Goal: Task Accomplishment & Management: Use online tool/utility

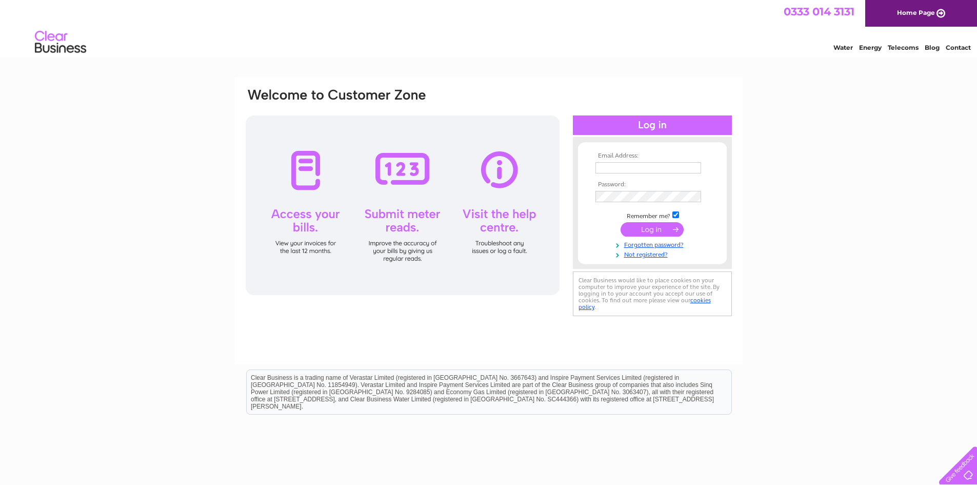
type input "[EMAIL_ADDRESS][DOMAIN_NAME]"
click at [649, 230] on input "submit" at bounding box center [652, 229] width 63 height 14
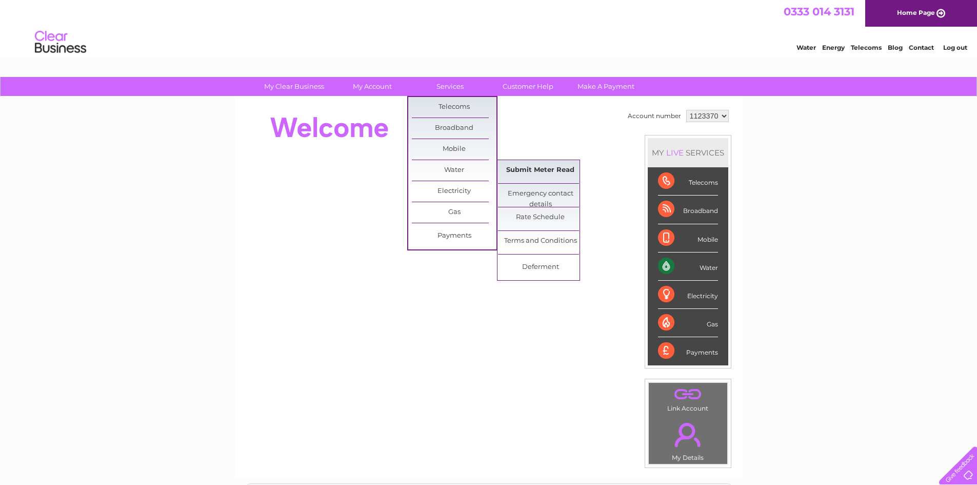
click at [541, 170] on link "Submit Meter Read" at bounding box center [540, 170] width 85 height 21
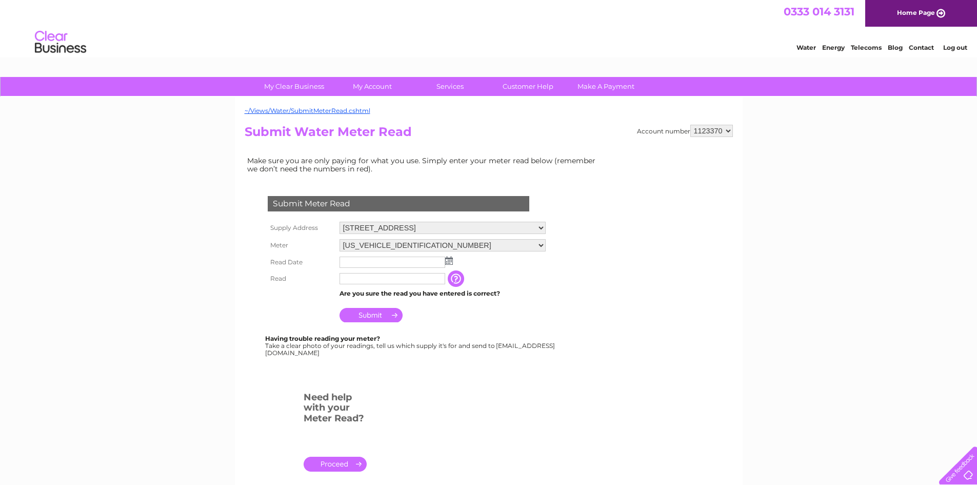
click at [448, 261] on img at bounding box center [449, 260] width 8 height 8
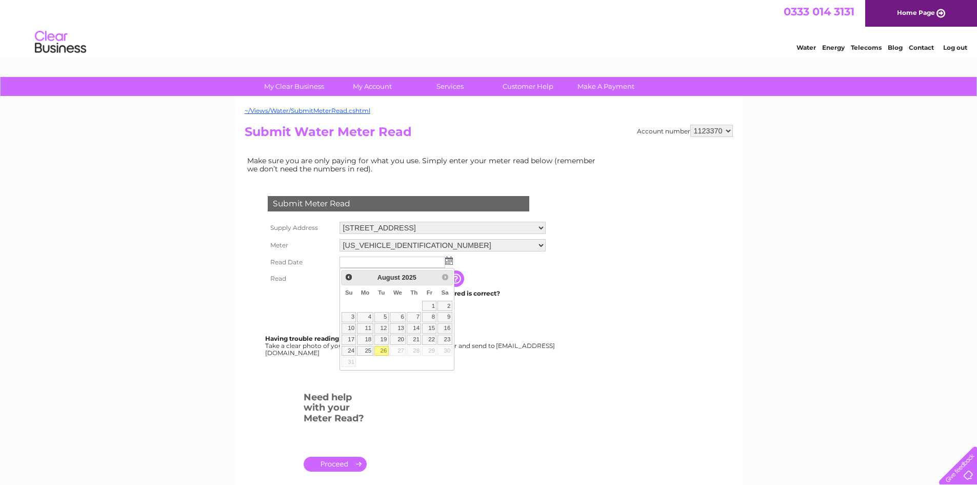
click at [380, 351] on link "26" at bounding box center [381, 351] width 14 height 10
type input "2025/08/26"
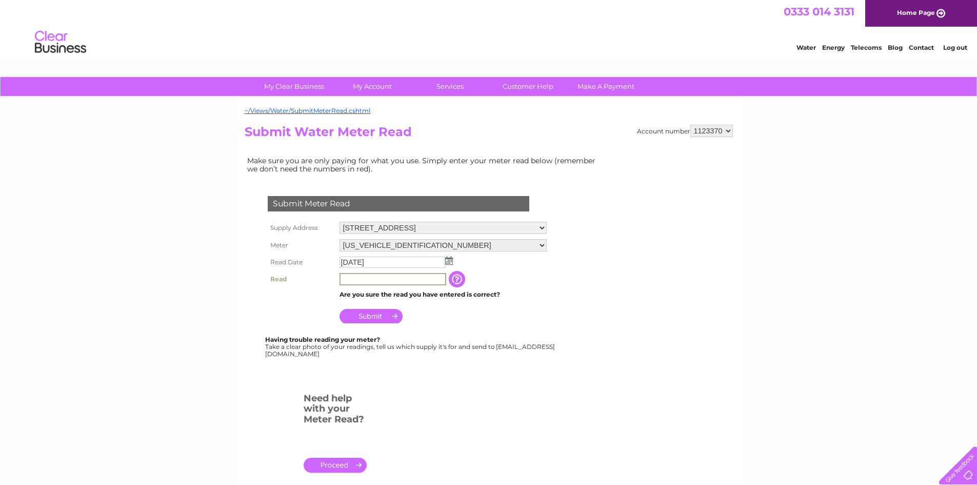
click at [367, 277] on input "text" at bounding box center [393, 279] width 107 height 12
type input "00462"
click at [361, 320] on input "Submit" at bounding box center [371, 316] width 63 height 14
